Goal: Use online tool/utility: Utilize a website feature to perform a specific function

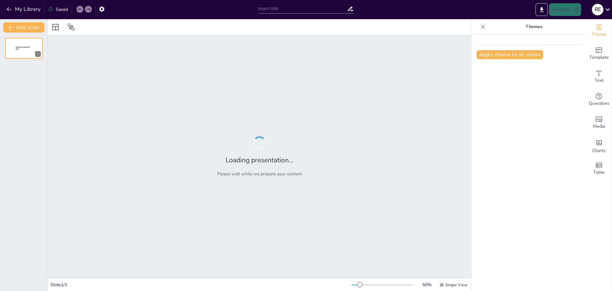
type input "Imported NeuroTrep-Trial.pptx"
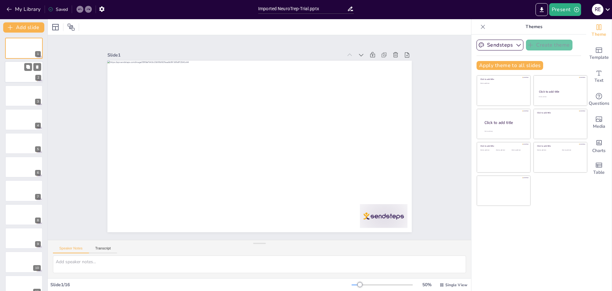
click at [19, 75] on div at bounding box center [24, 72] width 38 height 22
click at [28, 100] on div at bounding box center [24, 96] width 38 height 22
click at [28, 125] on div at bounding box center [24, 119] width 38 height 22
click at [25, 148] on div at bounding box center [24, 143] width 38 height 22
click at [27, 170] on div at bounding box center [24, 167] width 38 height 22
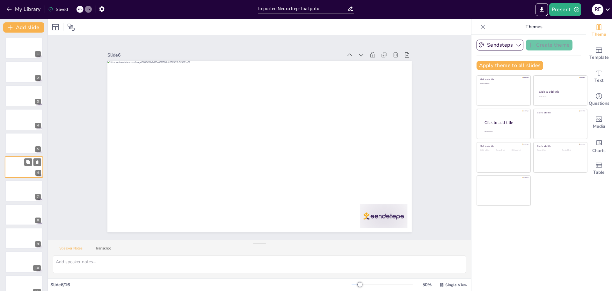
scroll to position [5, 0]
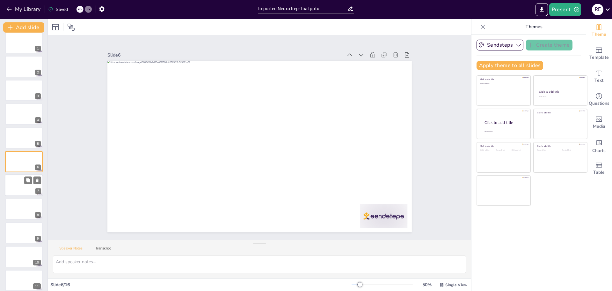
click at [26, 192] on div at bounding box center [24, 185] width 38 height 22
click at [518, 65] on button "Apply theme to all slides" at bounding box center [510, 65] width 67 height 9
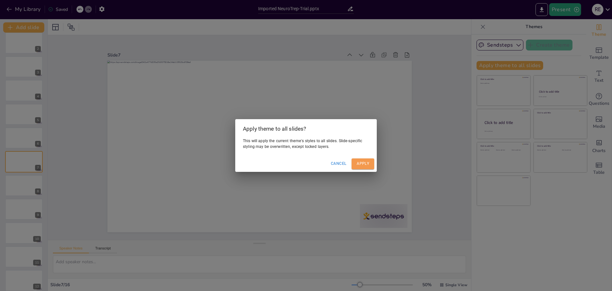
click at [365, 163] on button "Apply" at bounding box center [363, 163] width 23 height 11
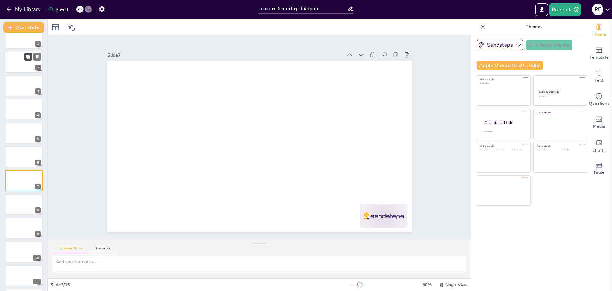
scroll to position [0, 0]
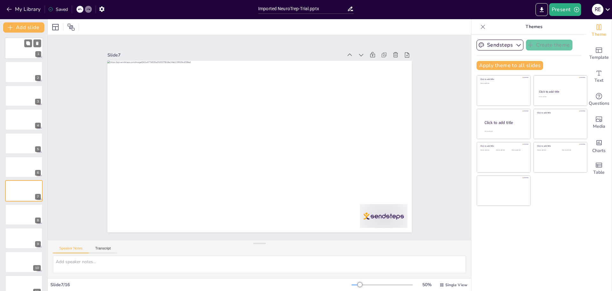
click at [21, 50] on div at bounding box center [24, 48] width 38 height 22
click at [10, 10] on icon "button" at bounding box center [9, 9] width 6 height 6
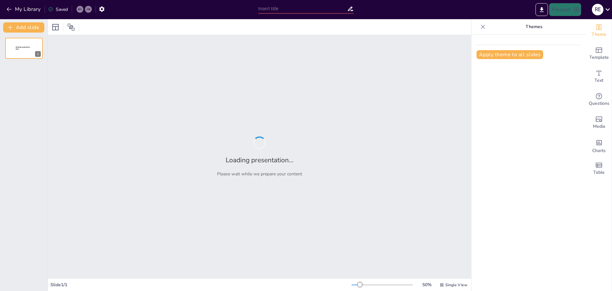
type input "[MEDICAL_DATA] as an Oral Alternative for [MEDICAL_DATA]: Insights from the Neu…"
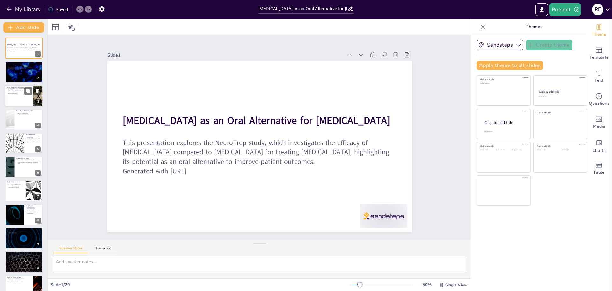
click at [17, 94] on div at bounding box center [24, 96] width 38 height 22
checkbox input "true"
type textarea "The requirement for prolonged hospitalization when using intravenous [MEDICAL_D…"
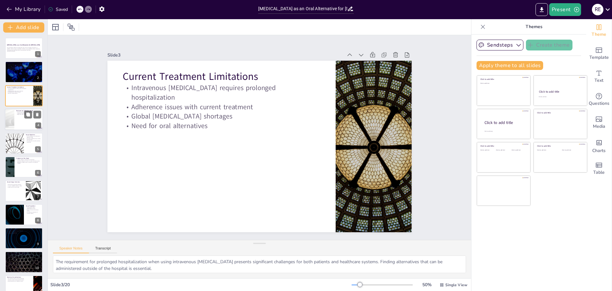
click at [26, 128] on div at bounding box center [24, 119] width 38 height 22
checkbox input "true"
type textarea "The promising MIC levels for linezolid indicate its potential efficacy against …"
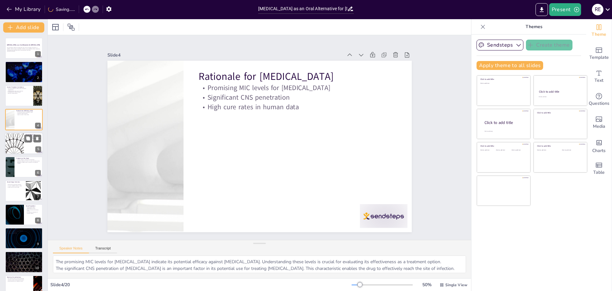
click at [29, 148] on div at bounding box center [24, 143] width 38 height 22
checkbox input "true"
type textarea "The primary objective of demonstrating the non-inferiority of linezolid is cruc…"
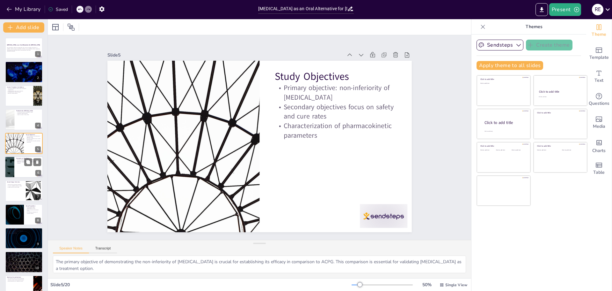
click at [24, 173] on div at bounding box center [24, 167] width 38 height 22
checkbox input "true"
type textarea "The primary endpoint of achieving a composite cure at Week 48 is essential for …"
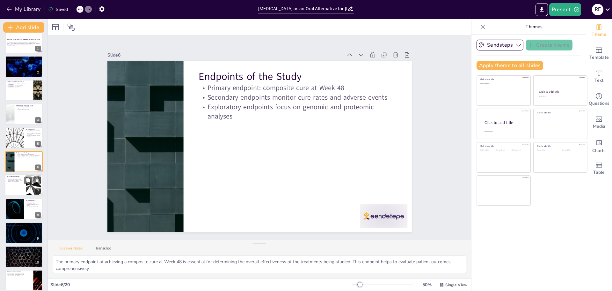
click at [17, 191] on div at bounding box center [24, 185] width 38 height 22
checkbox input "true"
type textarea "The randomized, open-label design of the NeuroTrep study ensures that participa…"
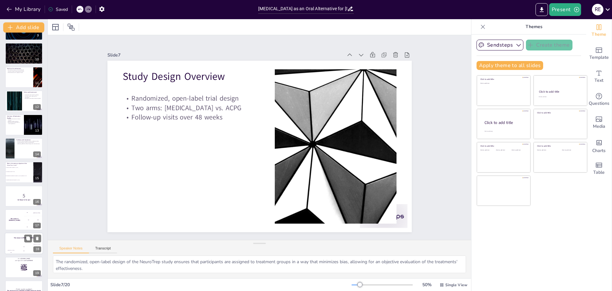
scroll to position [224, 0]
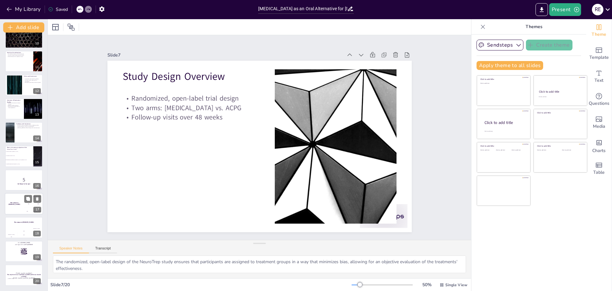
click at [18, 203] on h4 "The winner is Niels 🏆" at bounding box center [14, 203] width 19 height 3
checkbox input "true"
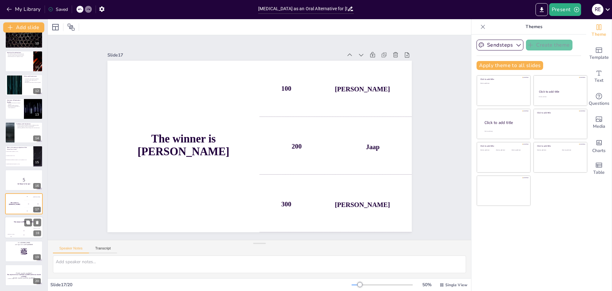
click at [18, 229] on div "Jaap 200" at bounding box center [24, 232] width 13 height 11
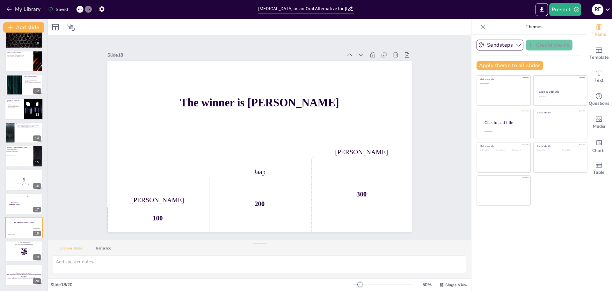
click at [14, 107] on p "Identification of biomarkers for clinical applications" at bounding box center [14, 107] width 15 height 2
checkbox input "true"
type textarea "The inclusion of genomic and proteomic analyses in the exploratory studies is v…"
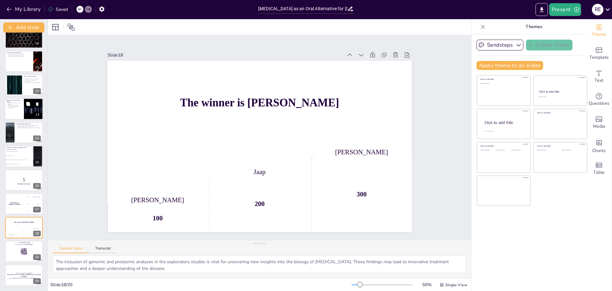
scroll to position [171, 0]
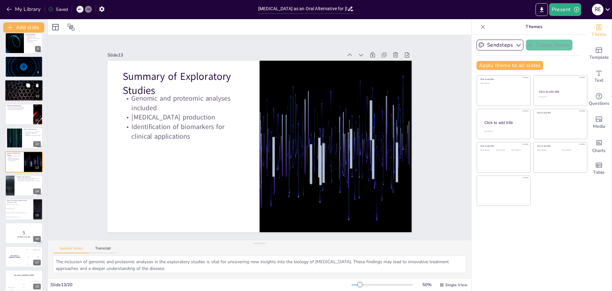
click at [22, 93] on div at bounding box center [24, 91] width 38 height 22
checkbox input "true"
type textarea "Collecting adverse events from consent through to the last visit is critical fo…"
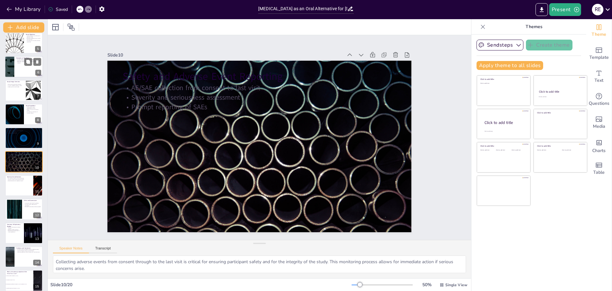
click at [15, 66] on div at bounding box center [24, 67] width 38 height 22
checkbox input "true"
type textarea "The primary endpoint of achieving a composite cure at Week 48 is essential for …"
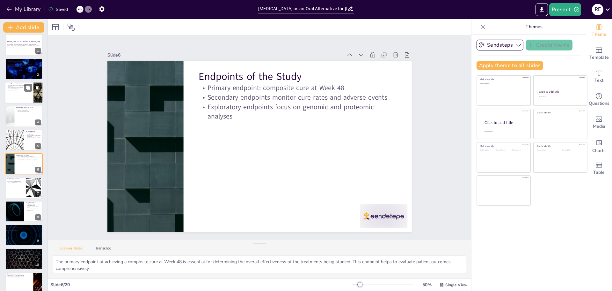
scroll to position [0, 0]
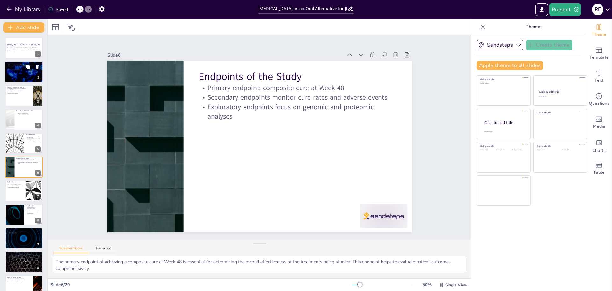
click at [16, 75] on div at bounding box center [24, 72] width 38 height 22
checkbox input "true"
type textarea "Neurosyphilis is a severe complication that arises from the Treponema pallidum …"
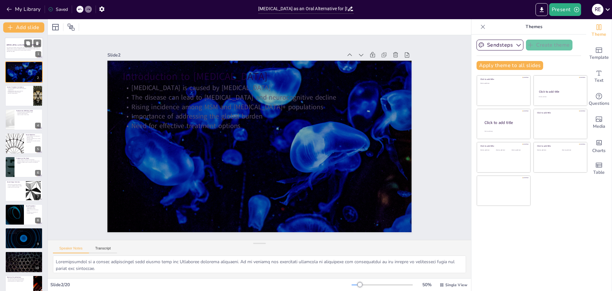
click at [16, 52] on p "Generated with Sendsteps.ai" at bounding box center [24, 51] width 34 height 1
checkbox input "true"
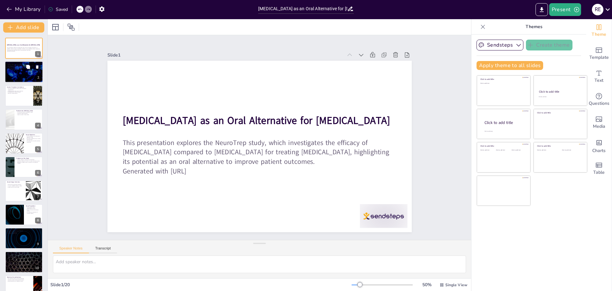
click at [18, 73] on div at bounding box center [24, 72] width 38 height 22
checkbox input "true"
type textarea "Neurosyphilis is a severe complication that arises from the Treponema pallidum …"
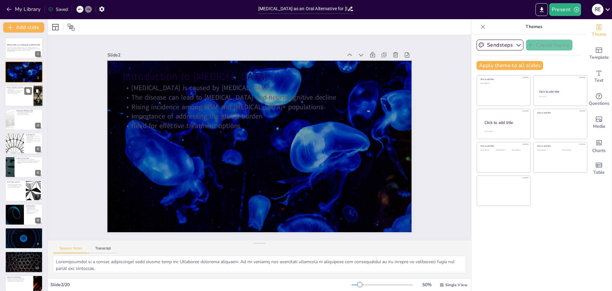
click at [16, 92] on p "Need for oral alternatives" at bounding box center [19, 92] width 25 height 1
checkbox input "true"
type textarea "The requirement for prolonged hospitalization when using intravenous penicillin…"
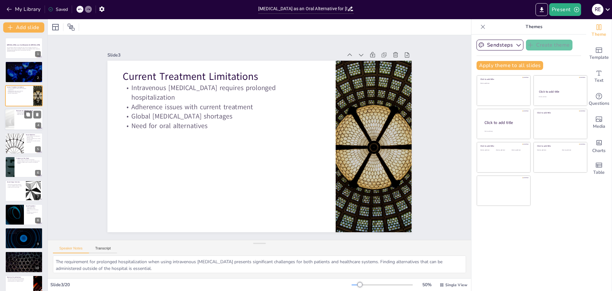
click at [16, 120] on div at bounding box center [24, 119] width 38 height 22
checkbox input "true"
type textarea "The promising MIC levels for linezolid indicate its potential efficacy against …"
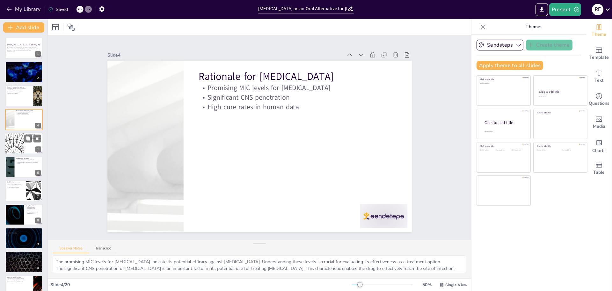
click at [19, 142] on div at bounding box center [14, 143] width 38 height 22
checkbox input "true"
type textarea "The primary objective of demonstrating the non-inferiority of linezolid is cruc…"
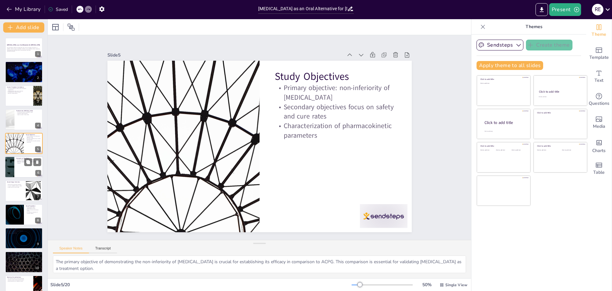
click at [11, 169] on div at bounding box center [9, 167] width 38 height 22
checkbox input "true"
type textarea "The primary endpoint of achieving a composite cure at Week 48 is essential for …"
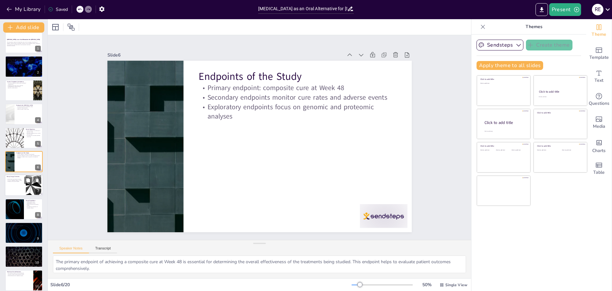
click at [12, 188] on div at bounding box center [24, 185] width 38 height 22
checkbox input "true"
type textarea "The randomized, open-label design of the NeuroTrep study ensures that participa…"
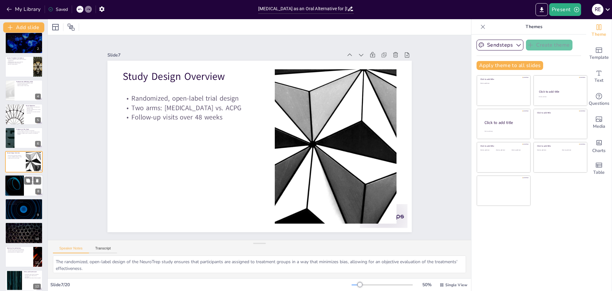
click at [12, 180] on div at bounding box center [14, 185] width 38 height 22
checkbox input "true"
type textarea "The inclusion of 120 participants aged 18 to 70 years allows for a diverse demo…"
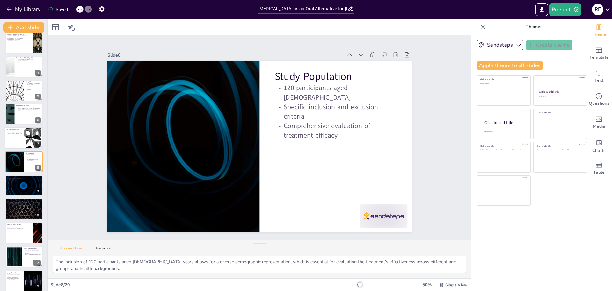
click at [18, 137] on div at bounding box center [24, 138] width 38 height 22
checkbox input "true"
type textarea "The randomized, open-label design of the NeuroTrep study ensures that participa…"
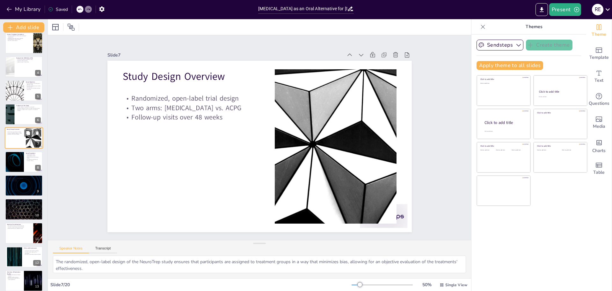
scroll to position [29, 0]
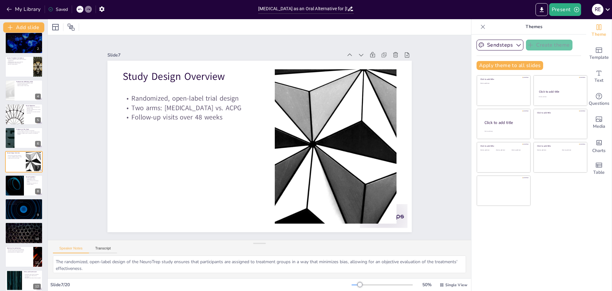
click at [18, 259] on div at bounding box center [24, 256] width 38 height 21
checkbox input "true"
type textarea "The non-inferiority design is a critical aspect of the study, as it allows for …"
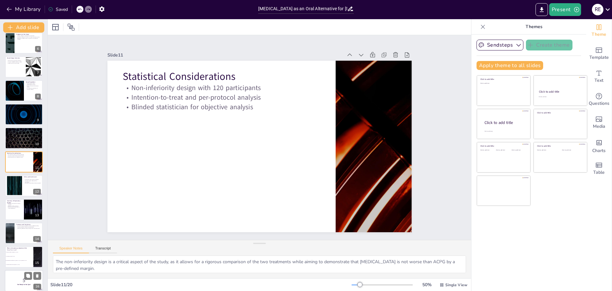
click at [22, 281] on p "5" at bounding box center [24, 279] width 34 height 7
checkbox input "true"
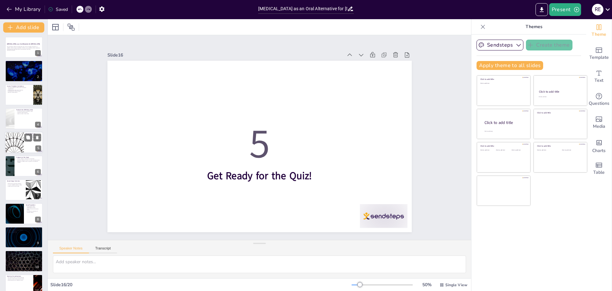
scroll to position [0, 0]
click at [20, 69] on p "Need for effective treatment options" at bounding box center [24, 69] width 34 height 1
checkbox input "true"
type textarea "Neurosyphilis is a severe complication that arises from the Treponema pallidum …"
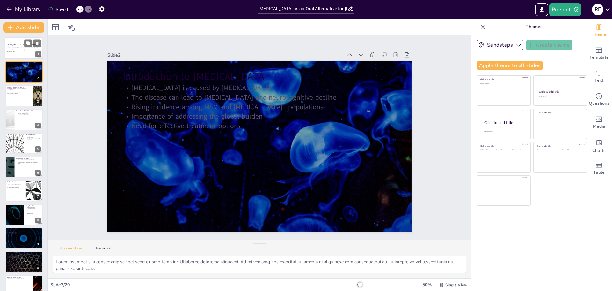
click at [19, 49] on p "This presentation explores the NeuroTrep study, which investigates the efficacy…" at bounding box center [24, 49] width 34 height 4
checkbox input "true"
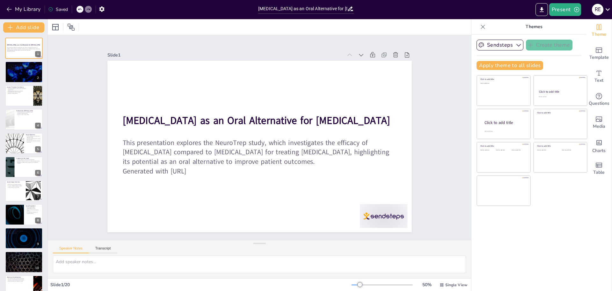
checkbox input "true"
